Goal: Task Accomplishment & Management: Manage account settings

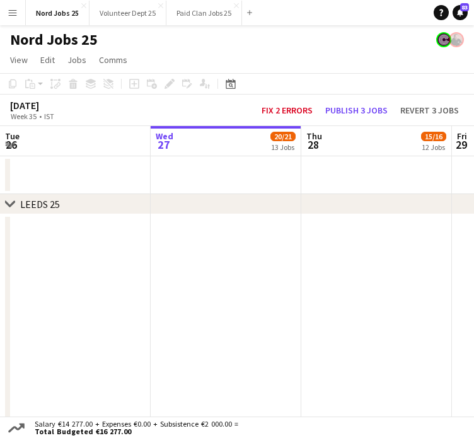
click at [5, 9] on button "Menu" at bounding box center [12, 12] width 25 height 25
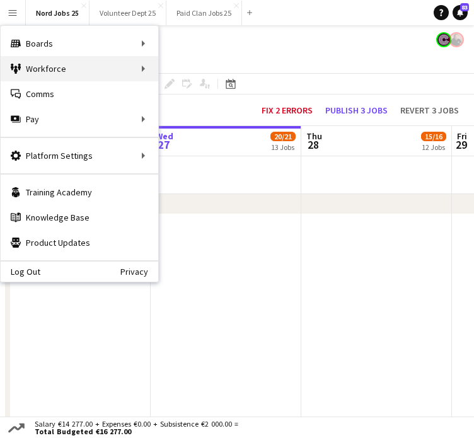
click at [154, 67] on div "Workforce Workforce" at bounding box center [80, 68] width 158 height 25
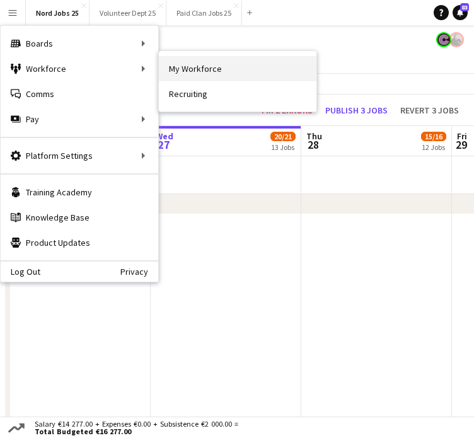
click at [219, 66] on link "My Workforce" at bounding box center [238, 68] width 158 height 25
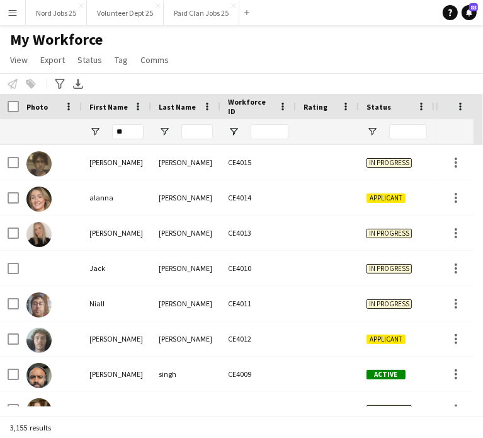
click at [125, 130] on input "**" at bounding box center [128, 131] width 32 height 15
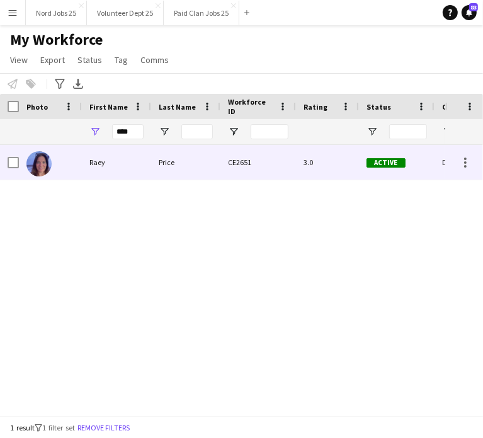
click at [122, 158] on div "Raey" at bounding box center [116, 162] width 69 height 35
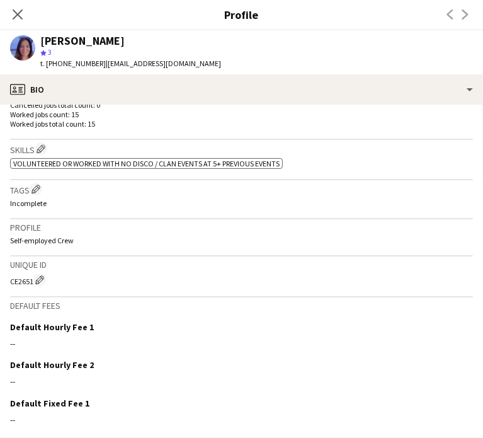
scroll to position [383, 0]
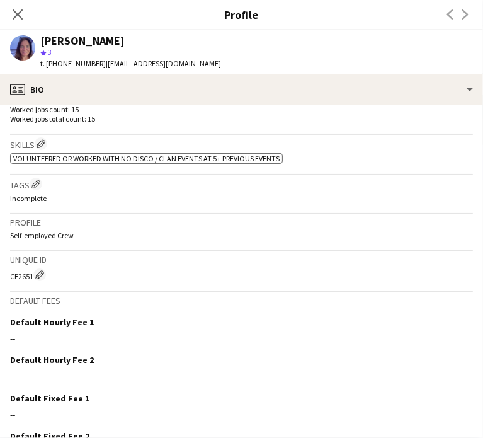
click at [24, 276] on div "CE2651 Edit crew unique ID" at bounding box center [241, 274] width 463 height 13
copy div "CE2651"
click at [13, 8] on app-icon "Close pop-in" at bounding box center [18, 15] width 18 height 18
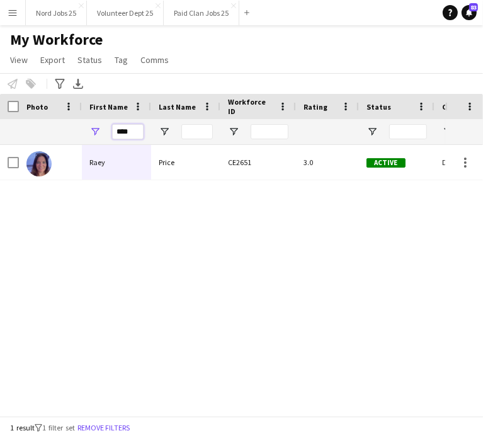
click at [134, 127] on input "****" at bounding box center [128, 131] width 32 height 15
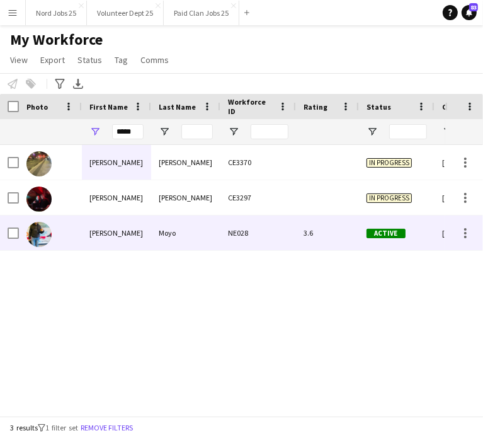
click at [120, 228] on div "Alvin Nqoba" at bounding box center [116, 232] width 69 height 35
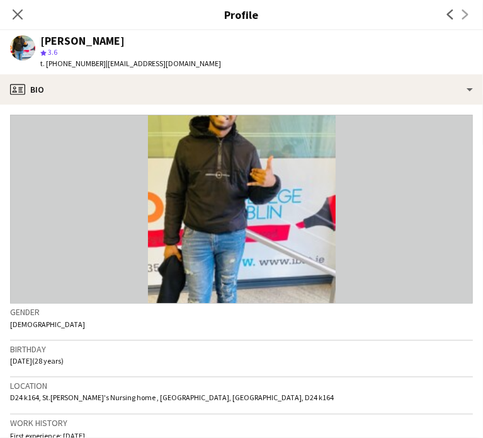
scroll to position [456, 0]
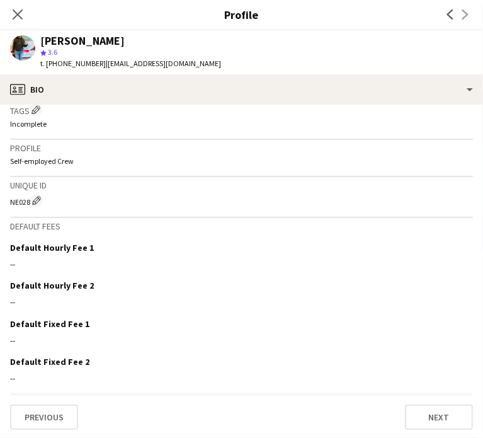
click at [19, 205] on div "NE028 Edit crew unique ID" at bounding box center [241, 200] width 463 height 13
copy div "NE028"
click at [25, 17] on app-icon "Close pop-in" at bounding box center [18, 15] width 18 height 18
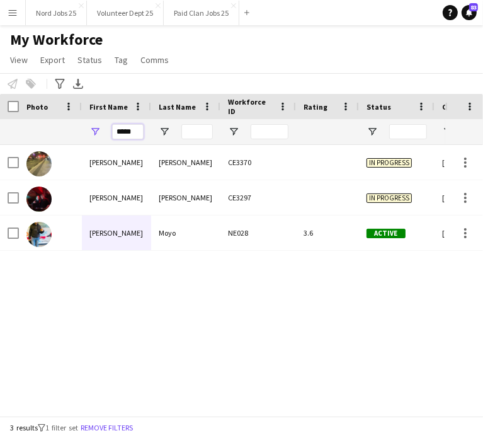
click at [132, 138] on input "*****" at bounding box center [128, 131] width 32 height 15
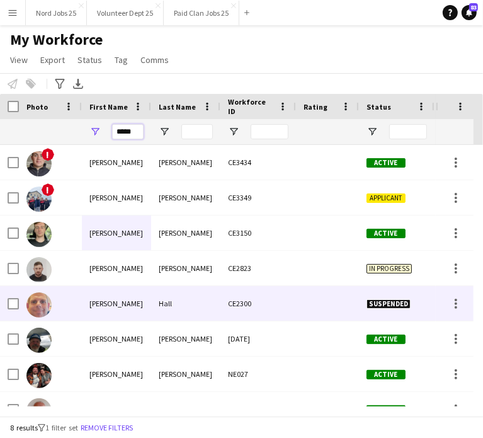
scroll to position [20, 0]
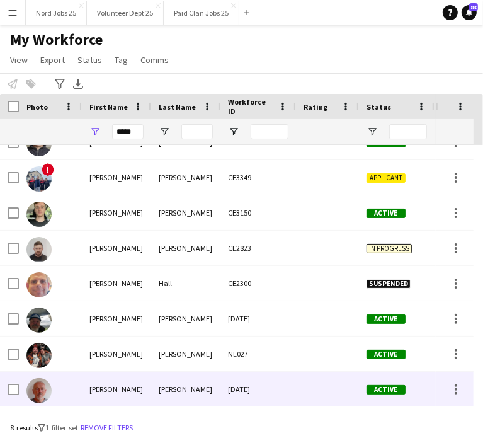
click at [135, 383] on div "Aidan" at bounding box center [116, 389] width 69 height 35
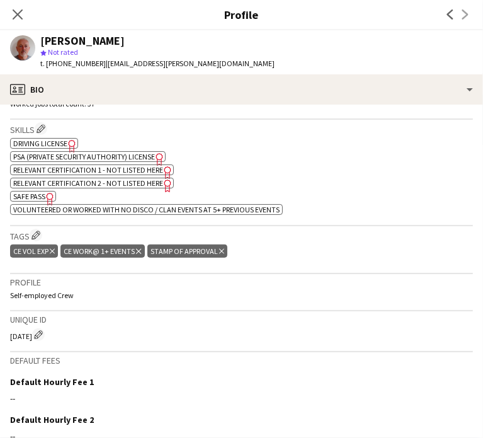
scroll to position [534, 0]
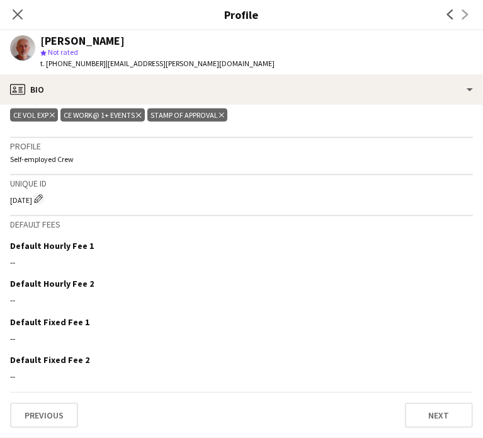
click at [20, 203] on div "CE64 Edit crew unique ID" at bounding box center [241, 198] width 463 height 13
copy div "CE64"
click at [25, 19] on app-icon "Close pop-in" at bounding box center [18, 15] width 18 height 18
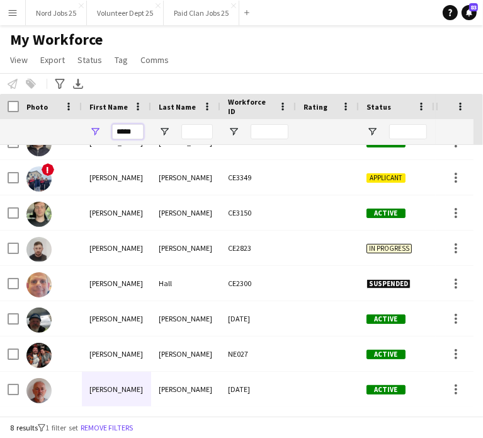
click at [135, 129] on input "*****" at bounding box center [128, 131] width 32 height 15
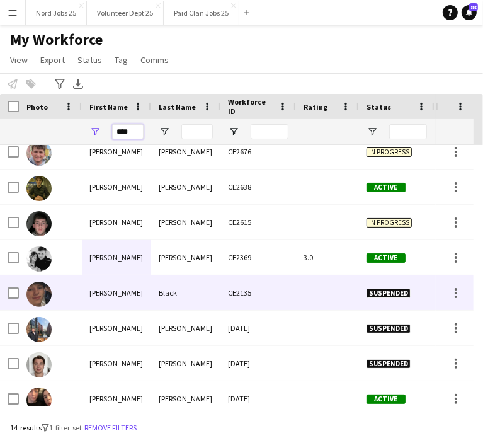
scroll to position [151, 0]
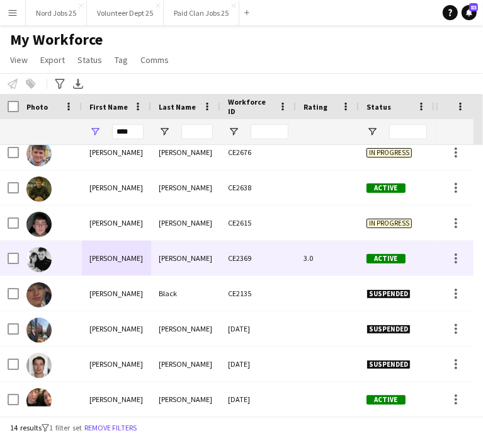
click at [134, 261] on div "Luke" at bounding box center [116, 258] width 69 height 35
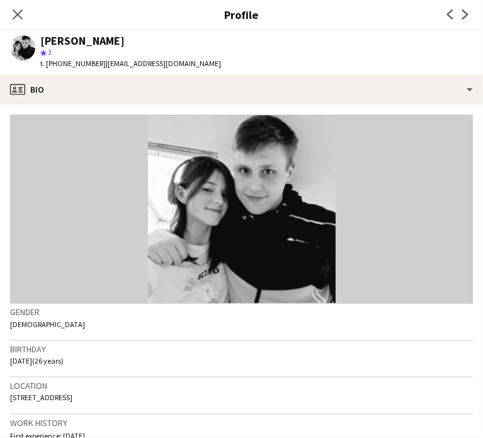
scroll to position [456, 0]
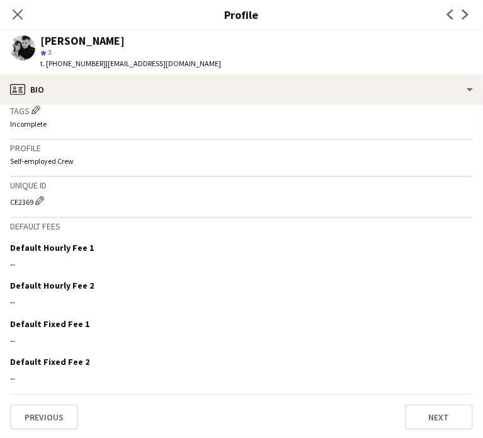
click at [23, 201] on div "CE2369 Edit crew unique ID" at bounding box center [241, 200] width 463 height 13
copy div "CE2369"
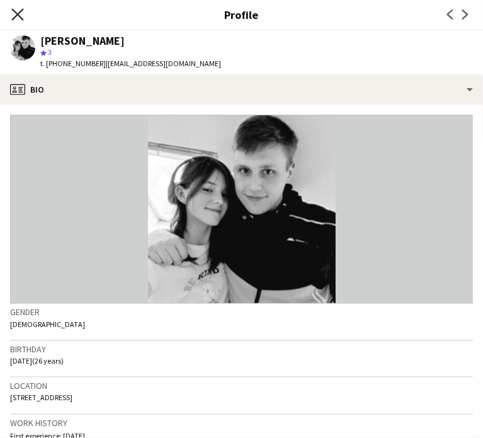
click at [18, 14] on icon at bounding box center [17, 14] width 12 height 12
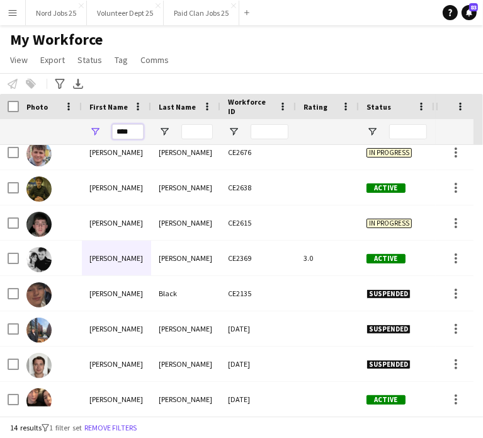
click at [126, 133] on input "****" at bounding box center [128, 131] width 32 height 15
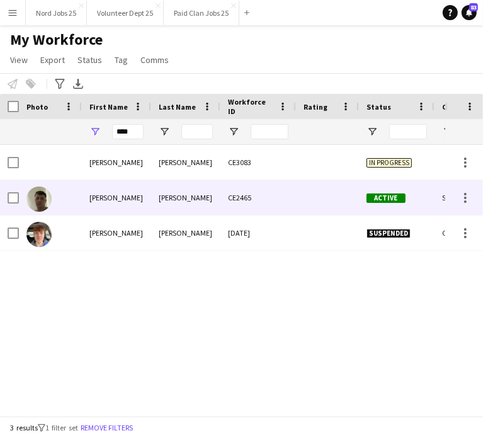
click at [141, 187] on div "Kyle" at bounding box center [116, 197] width 69 height 35
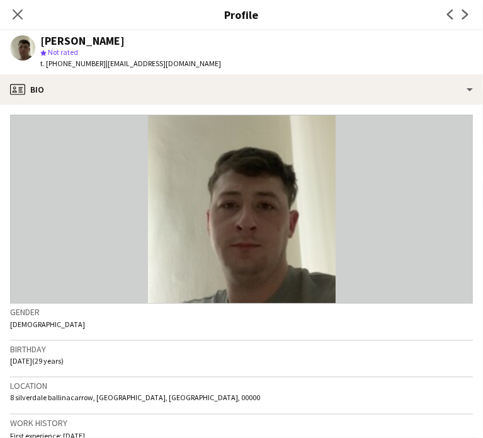
scroll to position [456, 0]
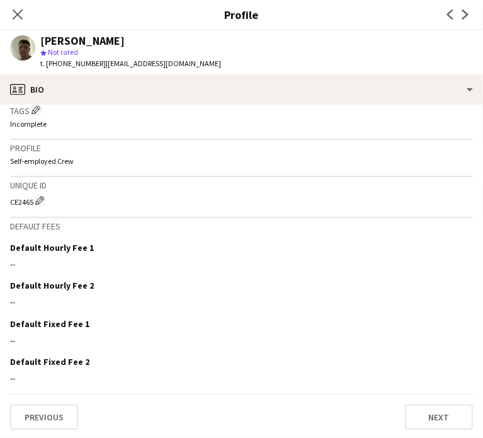
click at [23, 202] on div "CE2465 Edit crew unique ID" at bounding box center [241, 200] width 463 height 13
copy div "CE2465"
click at [26, 22] on div "Close pop-in" at bounding box center [17, 14] width 35 height 29
click at [20, 23] on div "Close pop-in" at bounding box center [17, 14] width 35 height 29
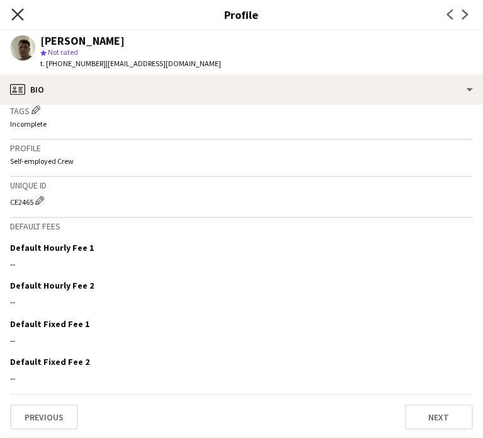
click at [22, 17] on icon "Close pop-in" at bounding box center [17, 14] width 12 height 12
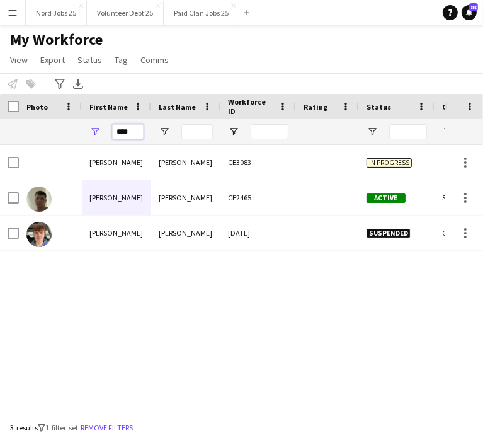
click at [124, 134] on input "****" at bounding box center [128, 131] width 32 height 15
type input "*****"
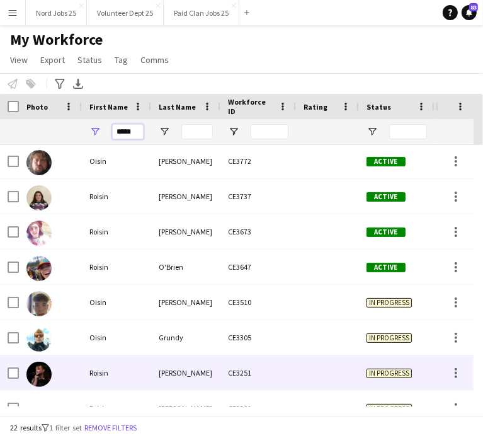
scroll to position [0, 0]
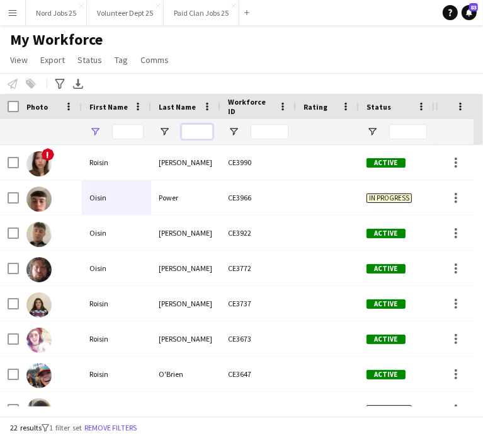
click at [191, 132] on input "Last Name Filter Input" at bounding box center [197, 131] width 32 height 15
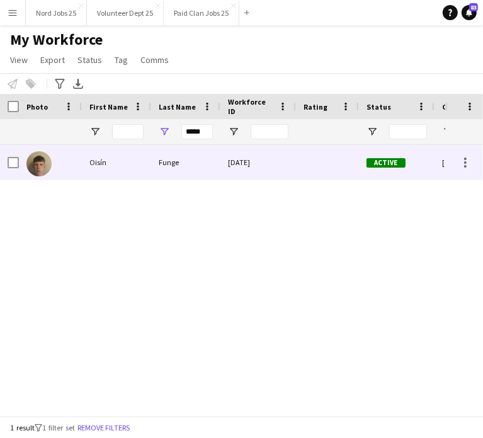
click at [131, 168] on div "Oisín" at bounding box center [116, 162] width 69 height 35
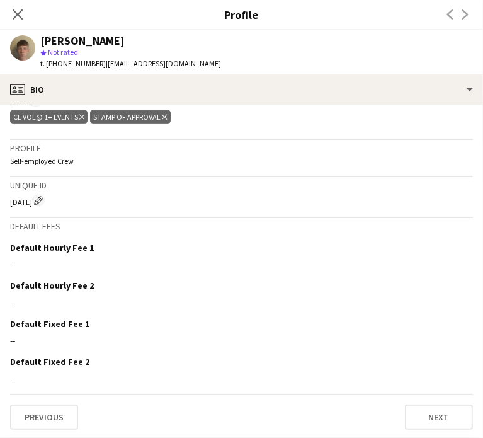
click at [22, 205] on div "Unique ID CE535 Edit crew unique ID" at bounding box center [241, 197] width 463 height 40
copy div "CE535"
click at [23, 20] on icon at bounding box center [17, 14] width 12 height 12
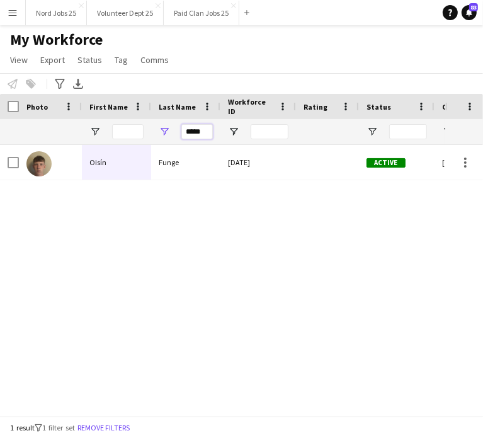
click at [195, 128] on input "*****" at bounding box center [197, 131] width 32 height 15
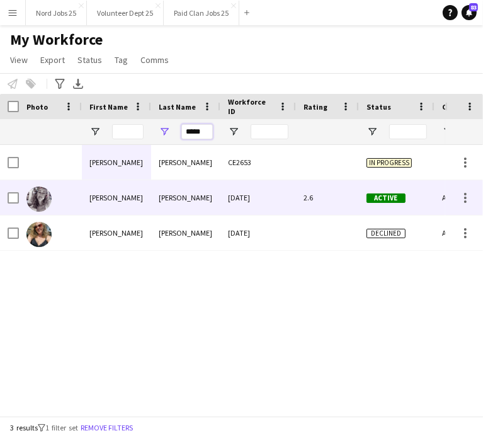
type input "*****"
click at [137, 196] on div "Kelly Marie" at bounding box center [116, 197] width 69 height 35
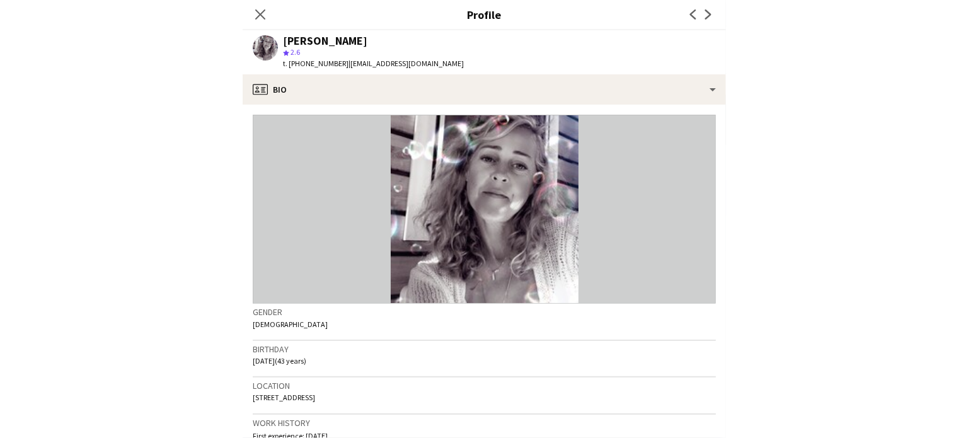
scroll to position [456, 0]
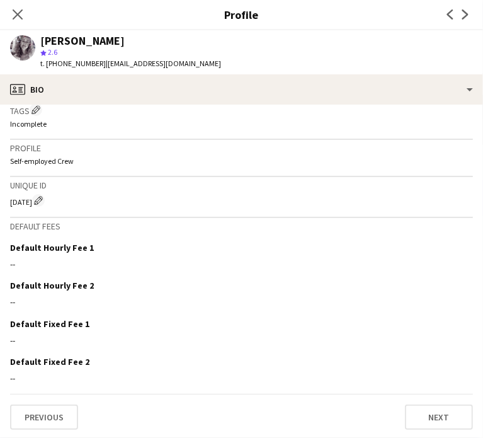
click at [16, 207] on div "Unique ID CE983 Edit crew unique ID" at bounding box center [241, 197] width 463 height 40
copy div "CE983"
click at [21, 14] on icon "Close pop-in" at bounding box center [17, 14] width 12 height 12
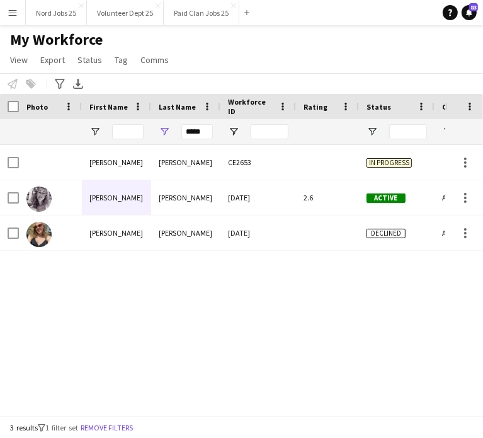
click at [20, 17] on button "Menu" at bounding box center [12, 12] width 25 height 25
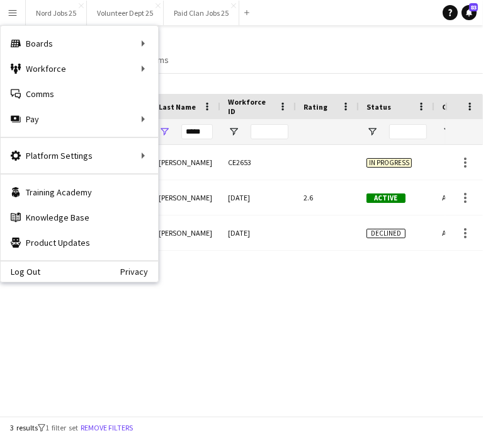
click at [214, 47] on div "My Workforce View Views Default view New view Update view Delete view Edit name…" at bounding box center [241, 51] width 483 height 43
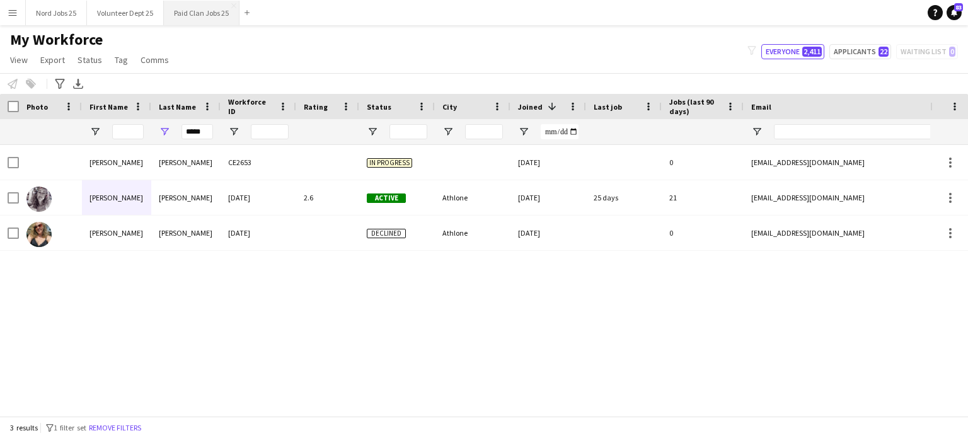
click at [191, 24] on button "Paid Clan Jobs 25 Close" at bounding box center [202, 13] width 76 height 25
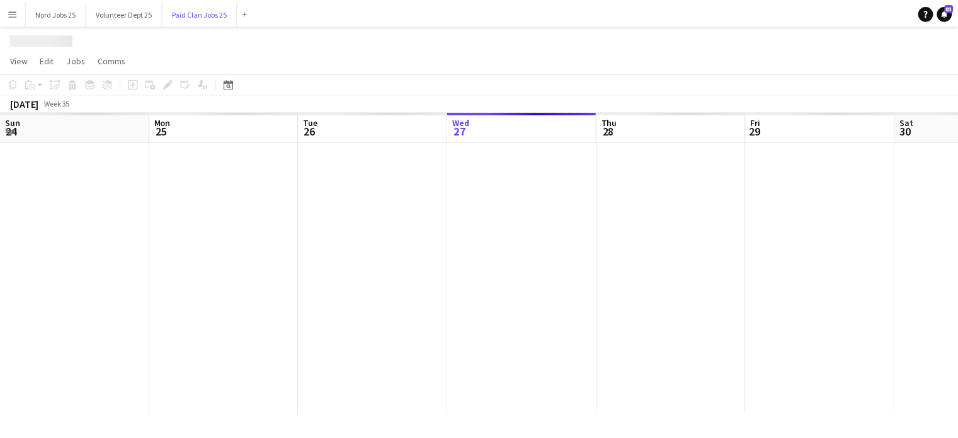
scroll to position [0, 301]
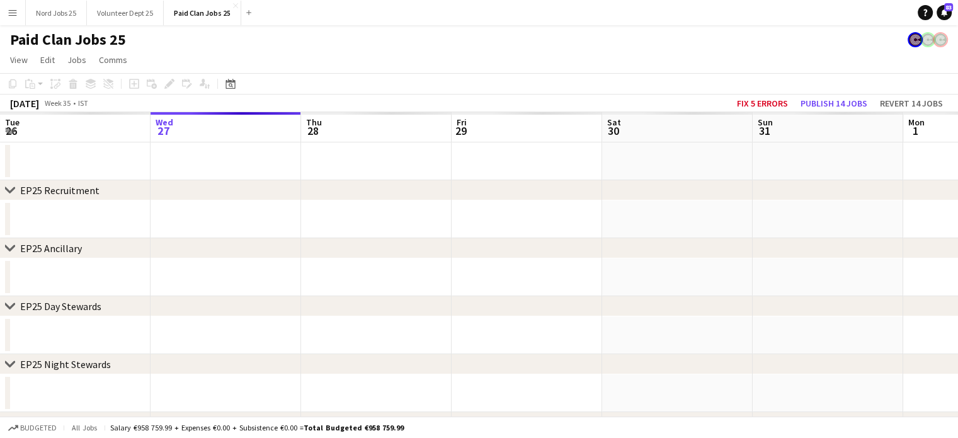
click at [11, 192] on icon at bounding box center [9, 189] width 9 height 5
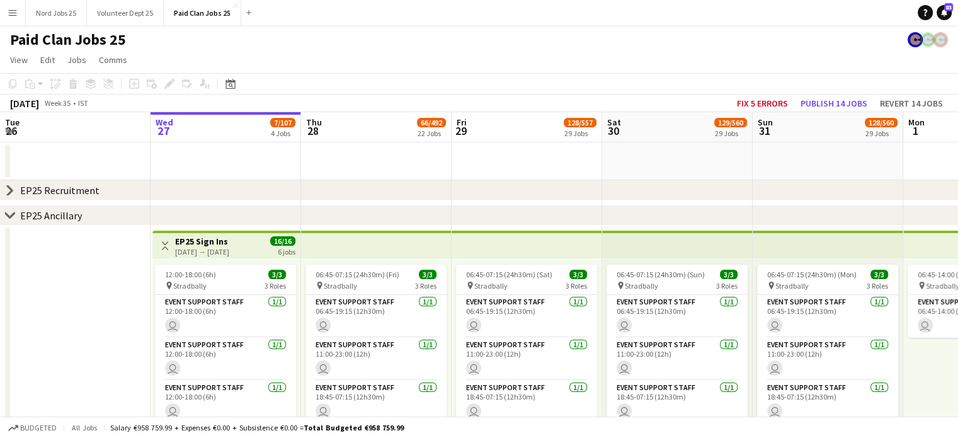
click at [10, 190] on icon "chevron-right" at bounding box center [10, 190] width 10 height 10
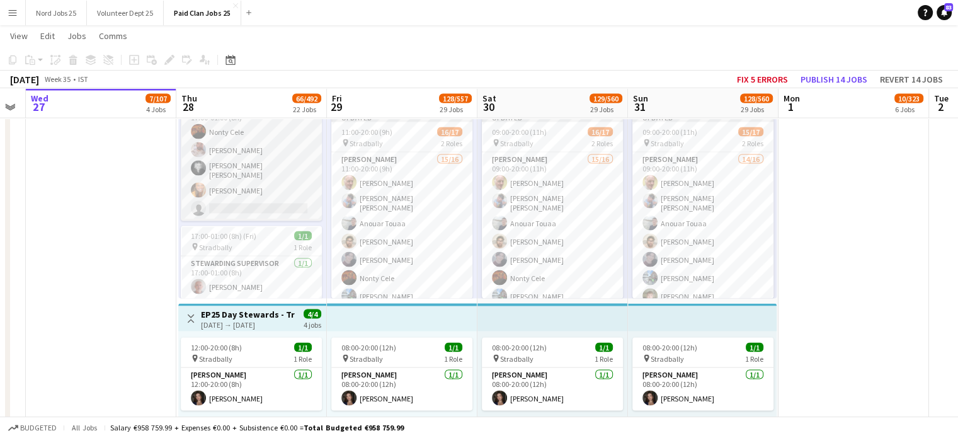
scroll to position [57, 0]
click at [277, 187] on app-card-role "Steward 4/5 17:00-01:00 (8h) Nonty Cele Rory Martin Corrigan Victoria Stan Tara…" at bounding box center [251, 161] width 141 height 120
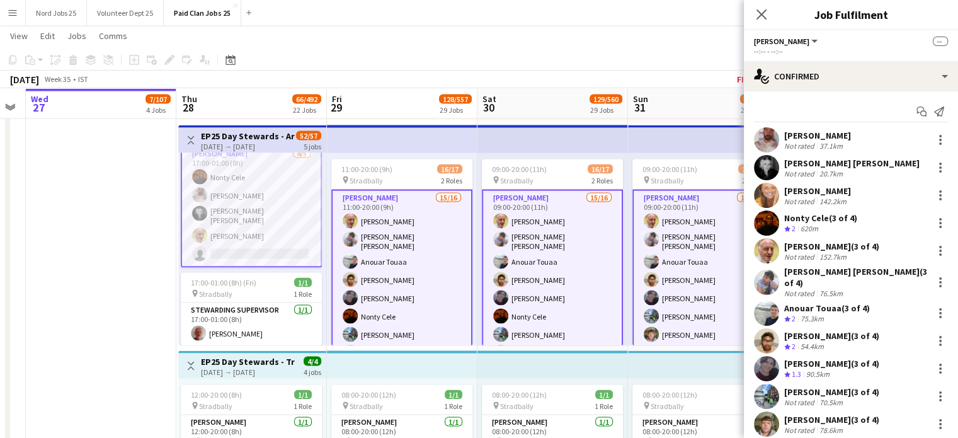
scroll to position [14, 0]
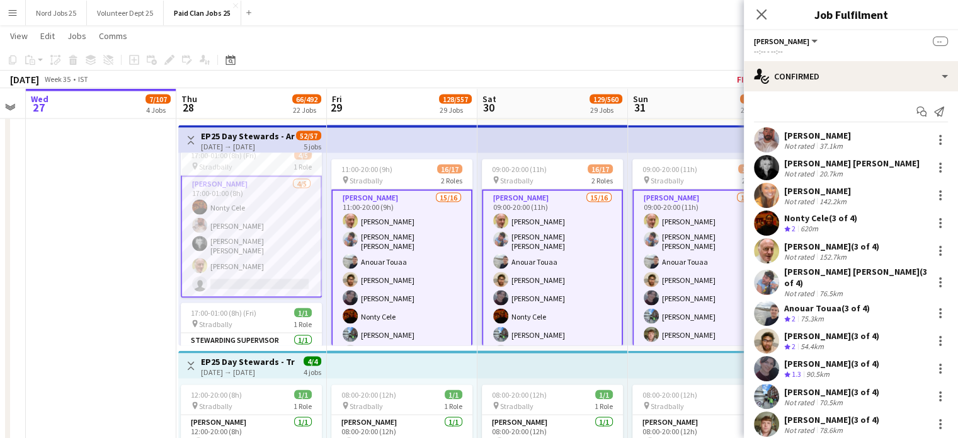
click at [765, 22] on div "Close pop-in" at bounding box center [761, 14] width 35 height 29
click at [761, 20] on icon "Close pop-in" at bounding box center [761, 14] width 12 height 12
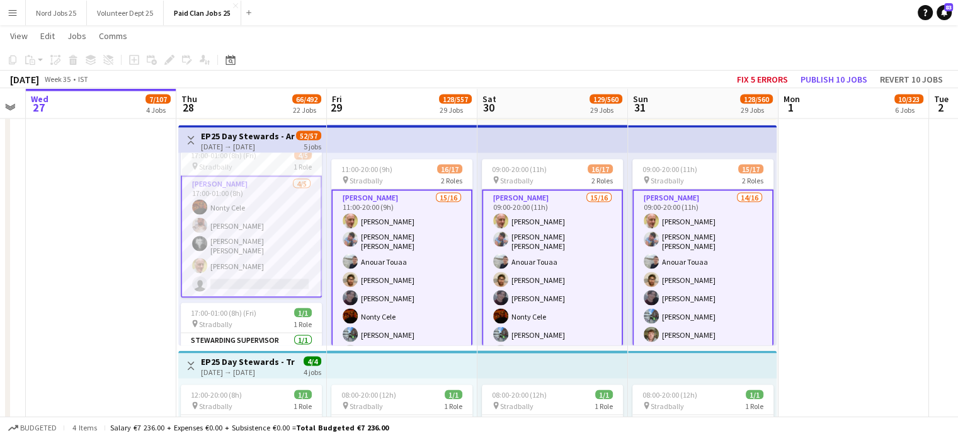
click at [285, 239] on app-card-role "Steward 4/5 17:00-01:00 (8h) Nonty Cele Rory Martin Corrigan Victoria Stan Fran…" at bounding box center [251, 236] width 141 height 122
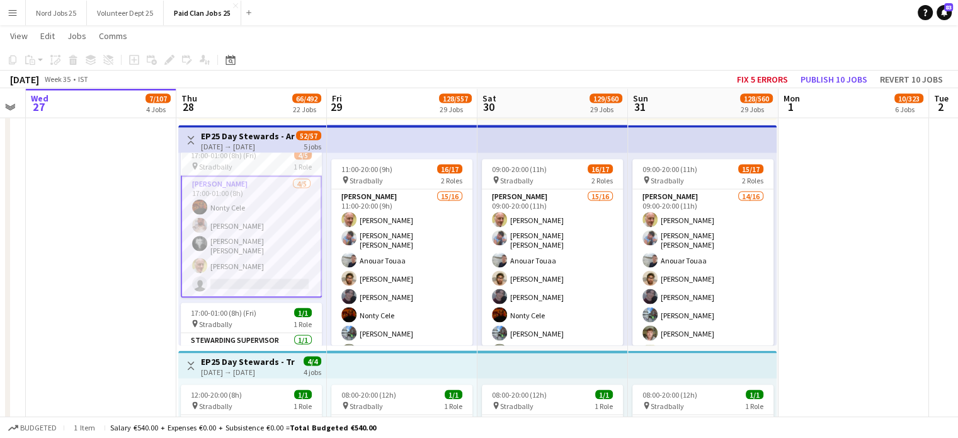
scroll to position [2384, 0]
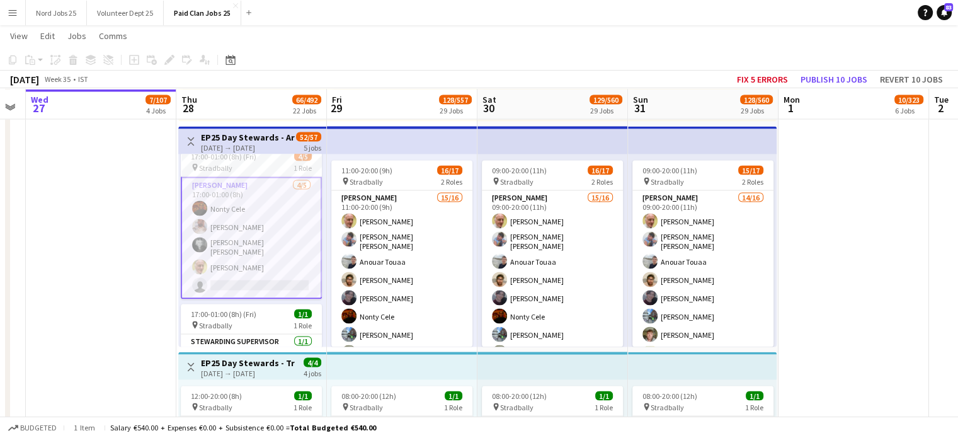
click at [271, 241] on app-card-role "Steward 4/5 17:00-01:00 (8h) Nonty Cele Rory Martin Corrigan Victoria Stan Fran…" at bounding box center [251, 237] width 141 height 122
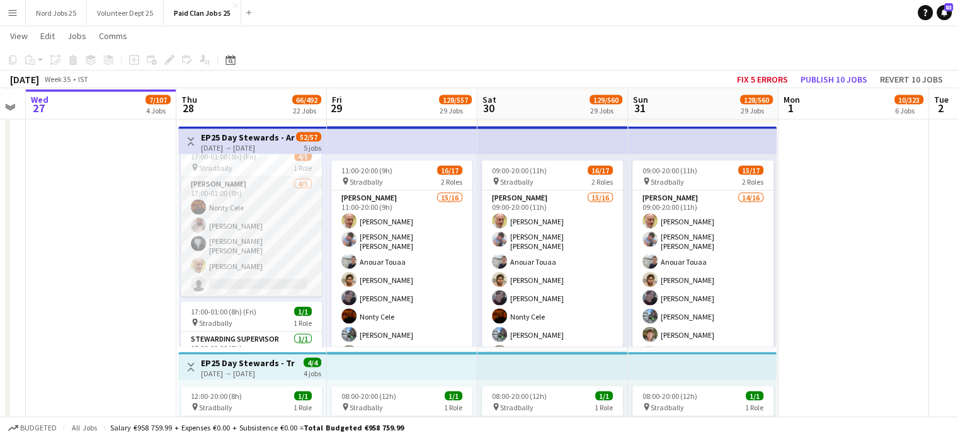
click at [255, 238] on app-card-role "Steward 4/5 17:00-01:00 (8h) Nonty Cele Rory Martin Corrigan Victoria Stan Fran…" at bounding box center [251, 236] width 141 height 120
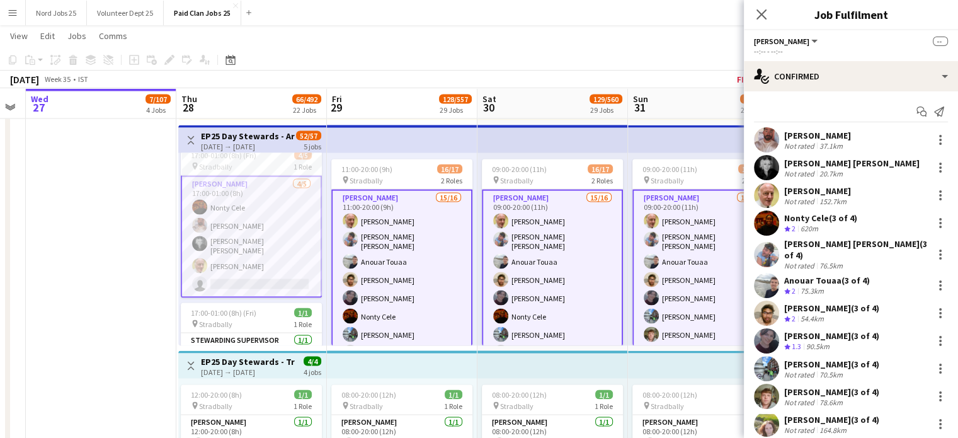
click at [17, 9] on app-icon "Menu" at bounding box center [13, 13] width 10 height 10
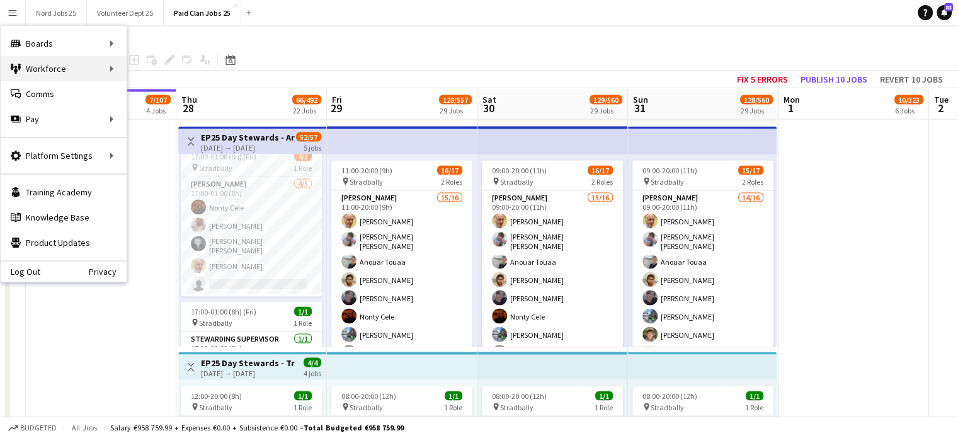
click at [89, 62] on div "Workforce Workforce" at bounding box center [64, 68] width 126 height 25
click at [88, 117] on div "Pay Pay" at bounding box center [64, 118] width 126 height 25
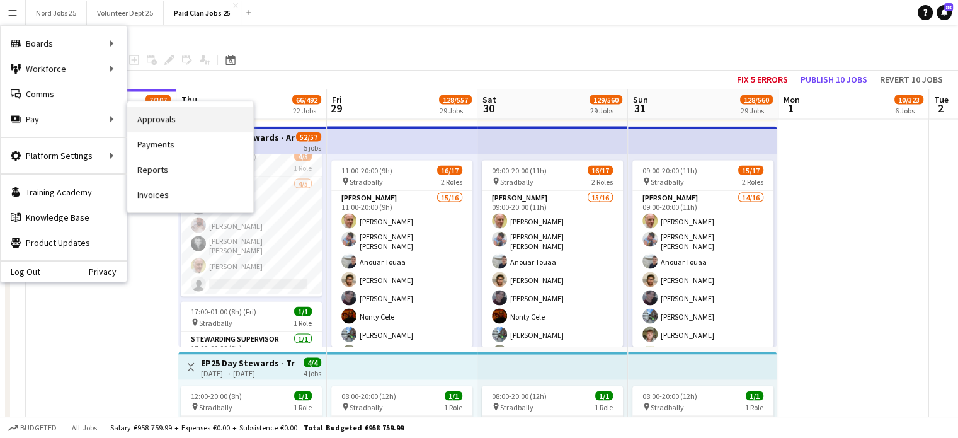
click at [159, 120] on link "Approvals" at bounding box center [190, 118] width 126 height 25
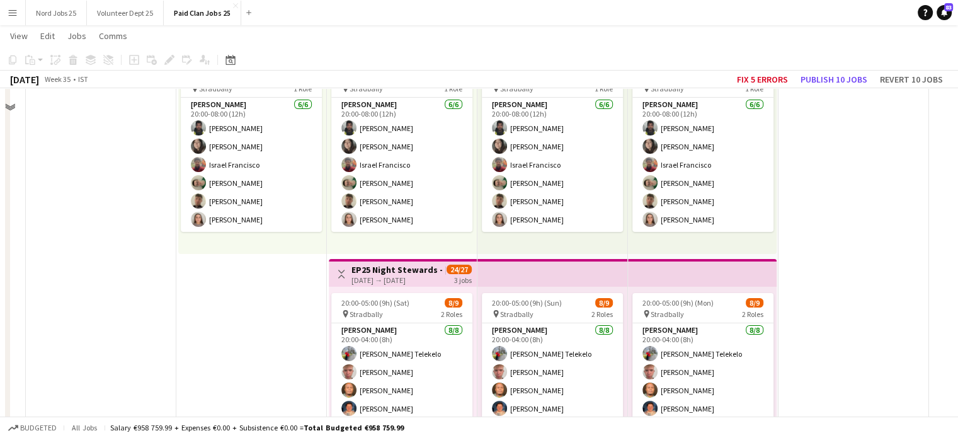
scroll to position [4669, 0]
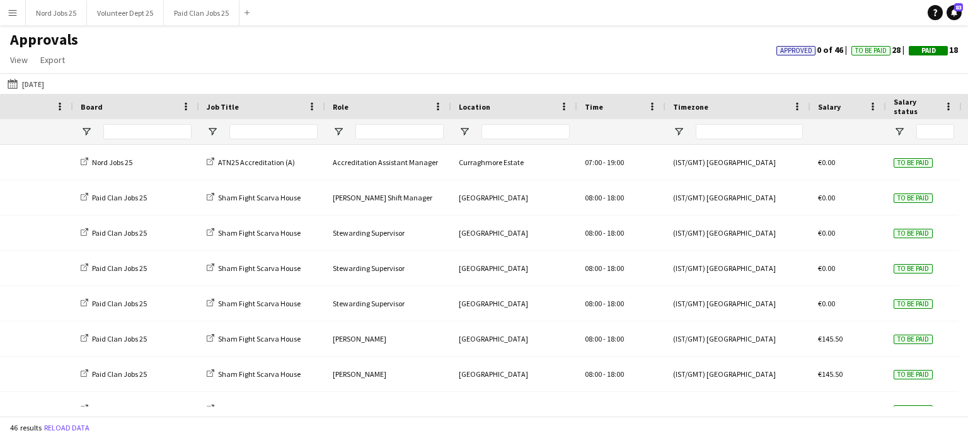
click at [16, 26] on main "Approvals View Customise view Customise filters Reset Filters Reset View Reset …" at bounding box center [484, 223] width 968 height 396
click at [18, 22] on button "Menu" at bounding box center [12, 12] width 25 height 25
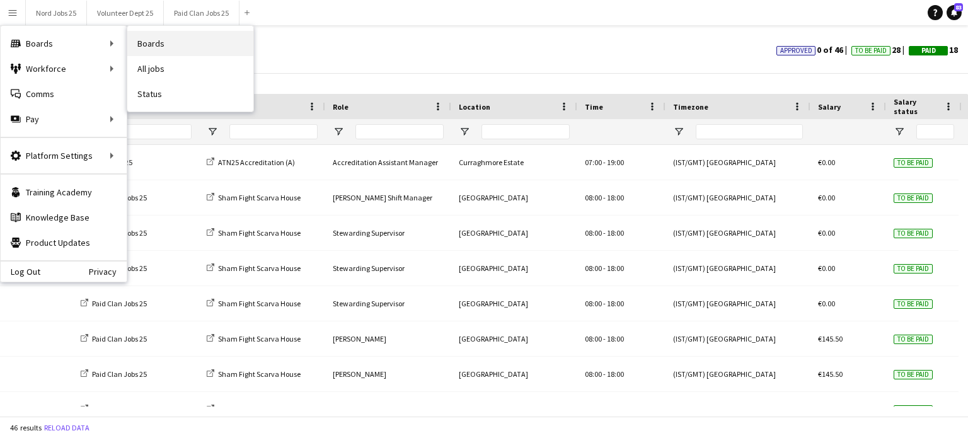
click at [173, 47] on link "Boards" at bounding box center [190, 43] width 126 height 25
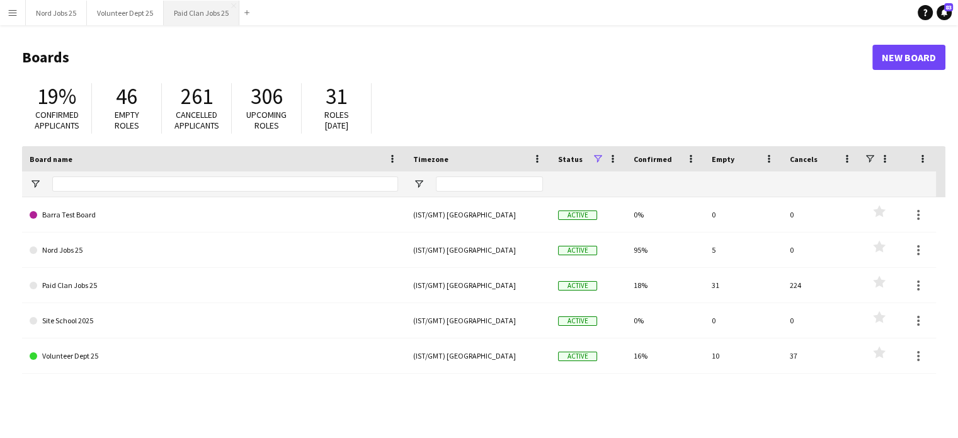
click at [192, 8] on button "Paid Clan Jobs 25 Close" at bounding box center [202, 13] width 76 height 25
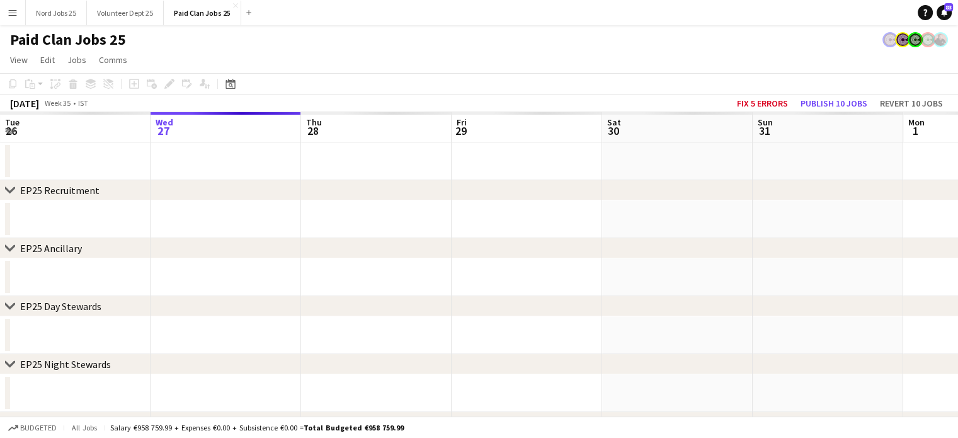
click at [10, 17] on app-icon "Menu" at bounding box center [13, 13] width 10 height 10
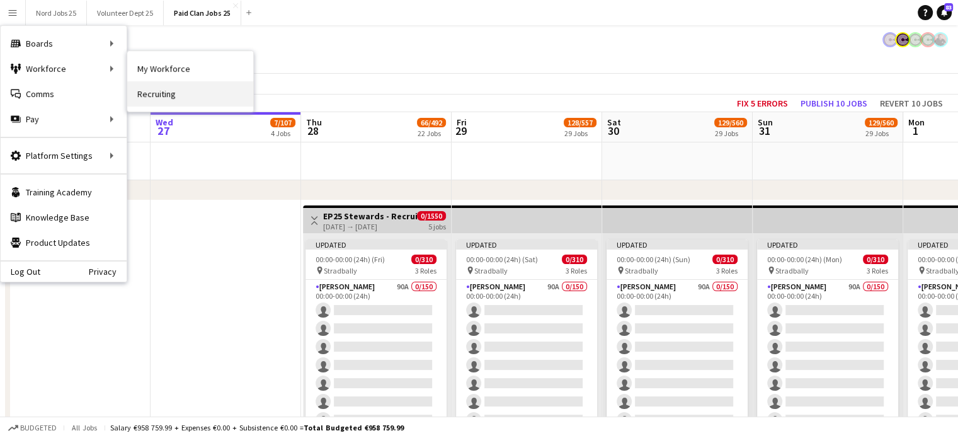
click at [151, 87] on link "Recruiting" at bounding box center [190, 93] width 126 height 25
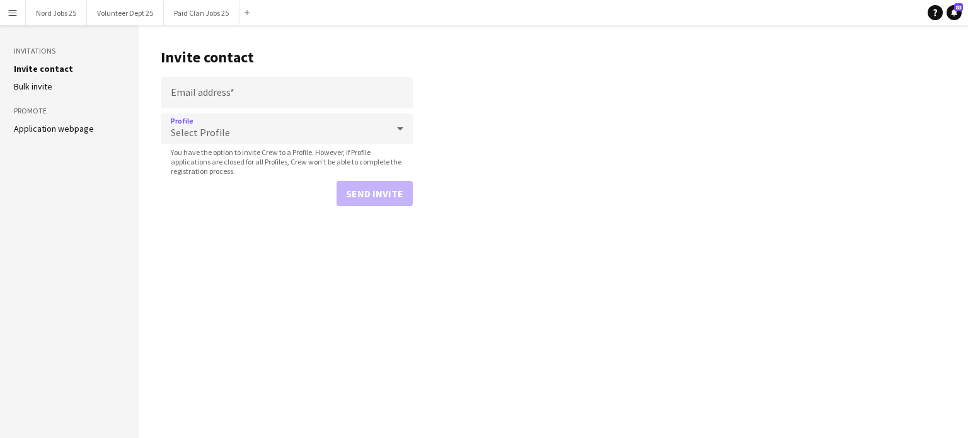
click at [233, 123] on div "Select Profile" at bounding box center [274, 128] width 227 height 30
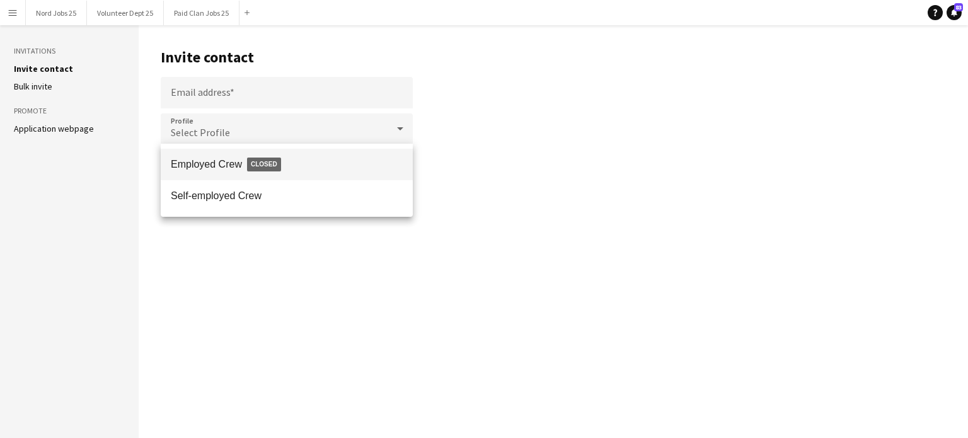
click at [470, 130] on div at bounding box center [484, 219] width 968 height 438
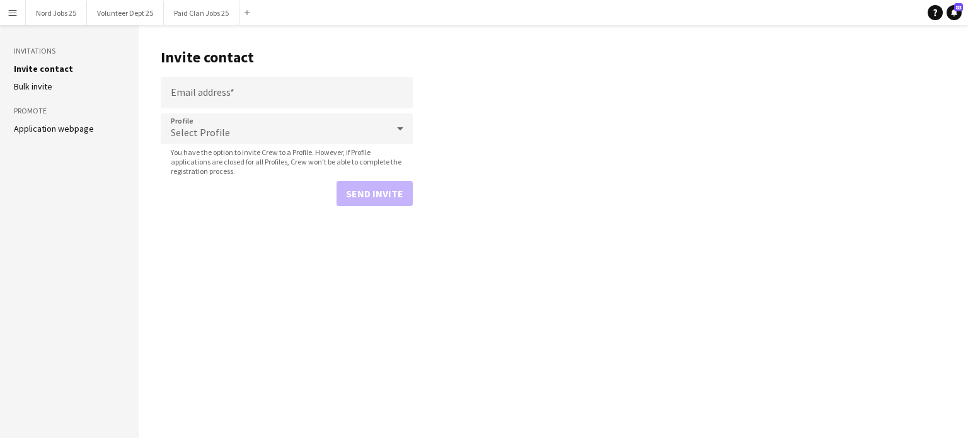
click at [328, 130] on div "Select Profile" at bounding box center [274, 128] width 227 height 30
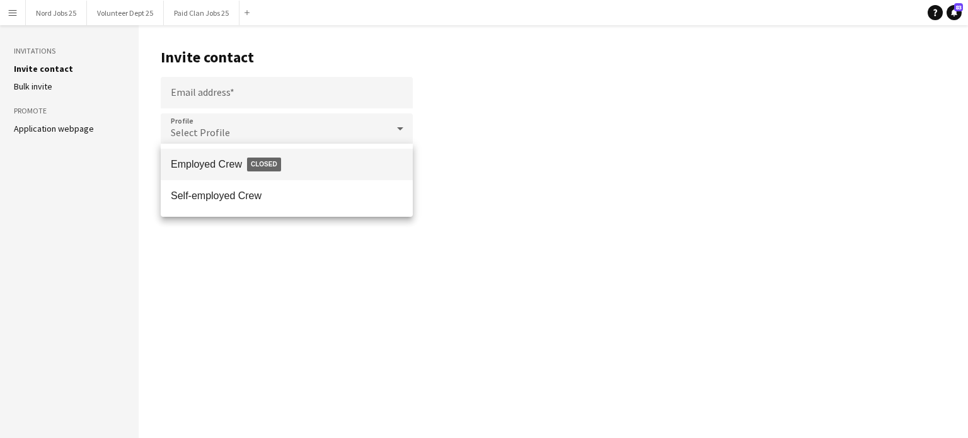
click at [205, 35] on div at bounding box center [484, 219] width 968 height 438
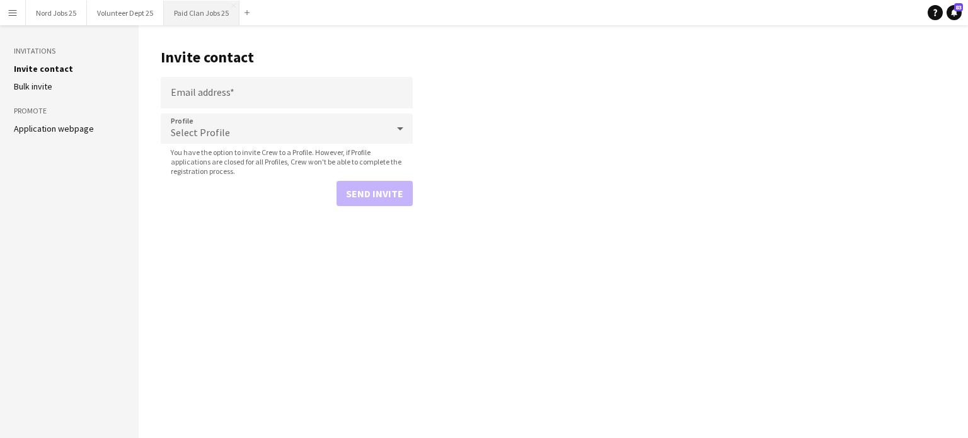
click at [204, 18] on button "Paid Clan Jobs 25 Close" at bounding box center [202, 13] width 76 height 25
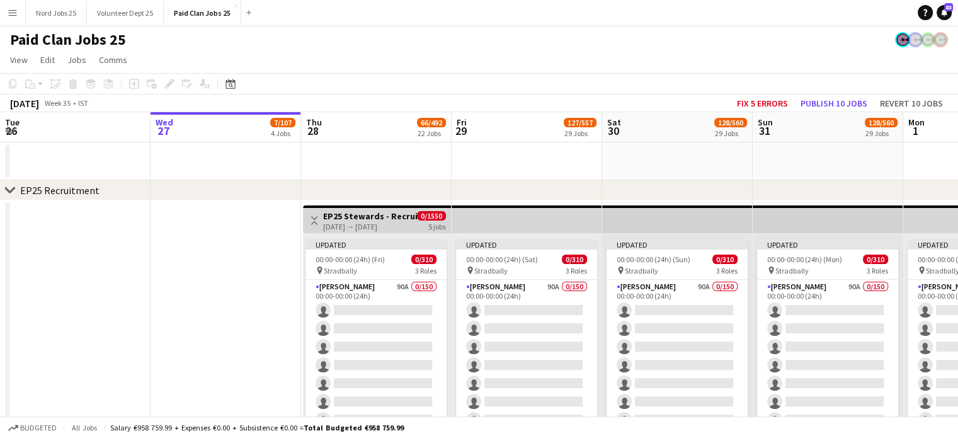
click at [13, 15] on app-icon "Menu" at bounding box center [13, 13] width 10 height 10
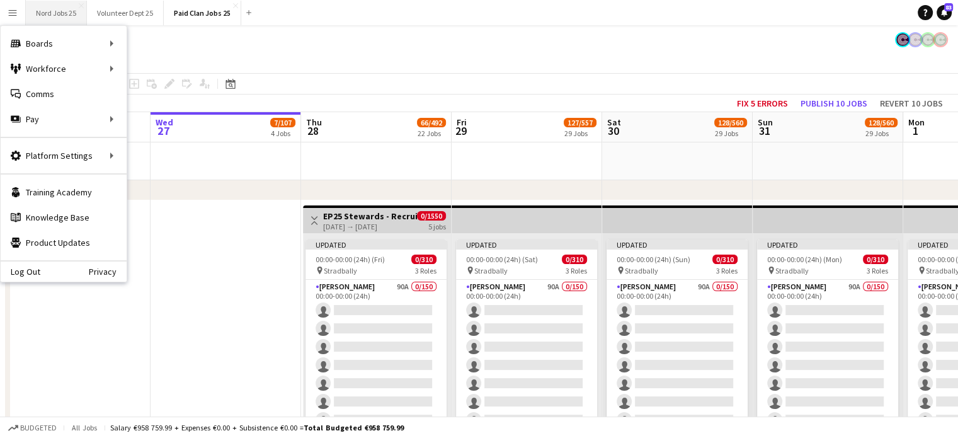
click at [43, 8] on button "Nord Jobs 25 Close" at bounding box center [56, 13] width 61 height 25
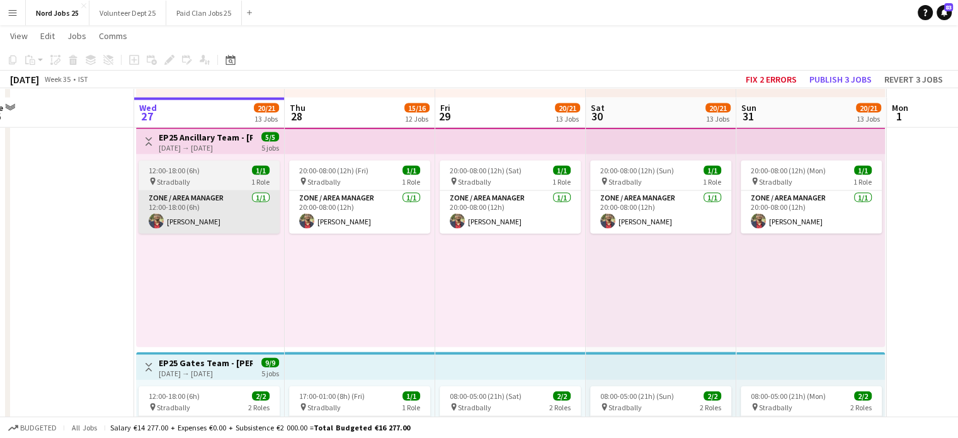
scroll to position [2808, 0]
